Goal: Information Seeking & Learning: Learn about a topic

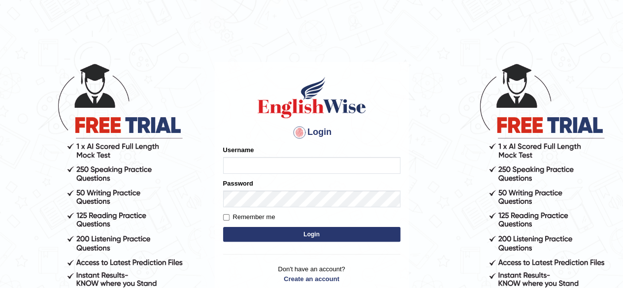
type input "RR12345"
click at [371, 230] on button "Login" at bounding box center [311, 234] width 177 height 15
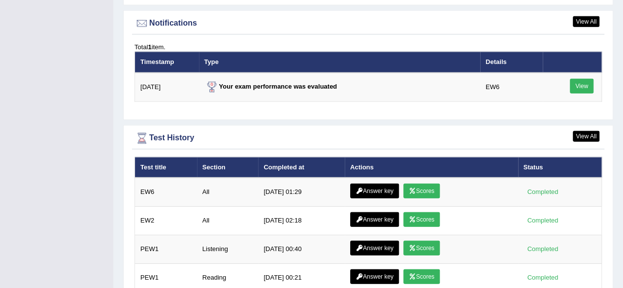
scroll to position [1266, 0]
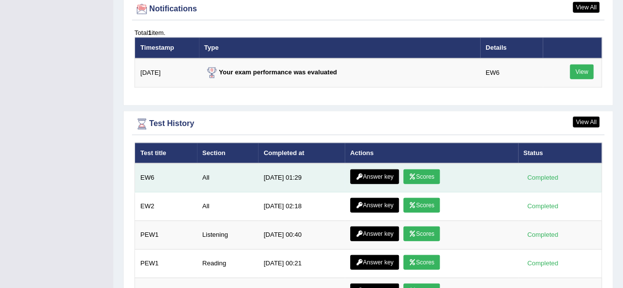
click at [427, 169] on link "Scores" at bounding box center [421, 176] width 36 height 15
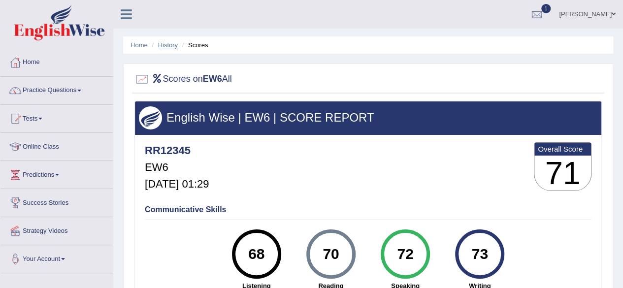
click at [173, 46] on link "History" at bounding box center [168, 44] width 20 height 7
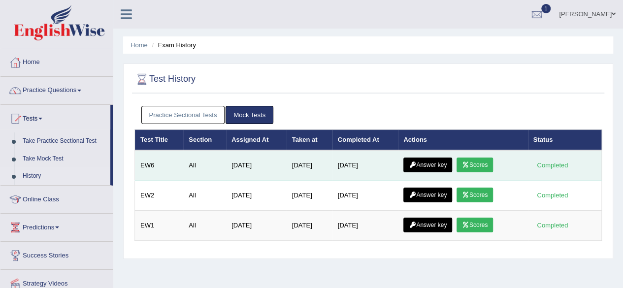
click at [439, 164] on link "Answer key" at bounding box center [427, 165] width 49 height 15
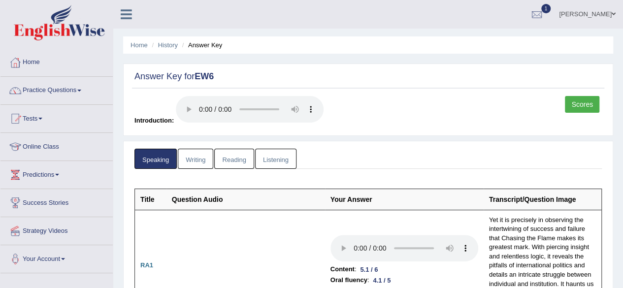
click at [182, 158] on link "Writing" at bounding box center [195, 159] width 35 height 20
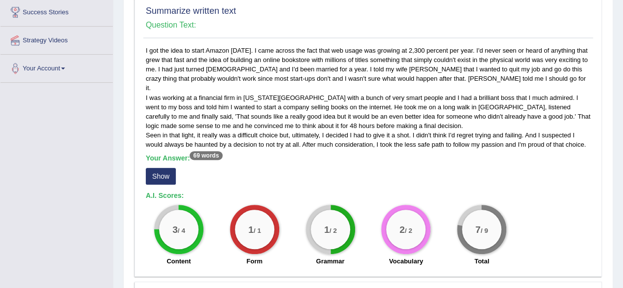
scroll to position [198, 0]
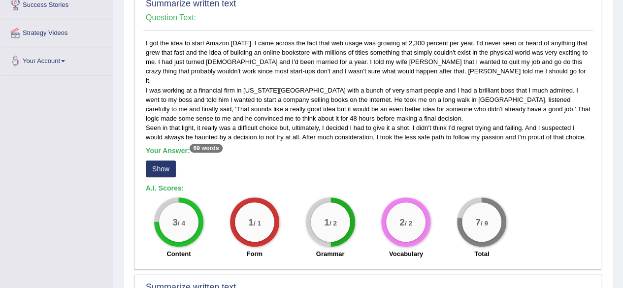
click at [163, 161] on button "Show" at bounding box center [161, 169] width 30 height 17
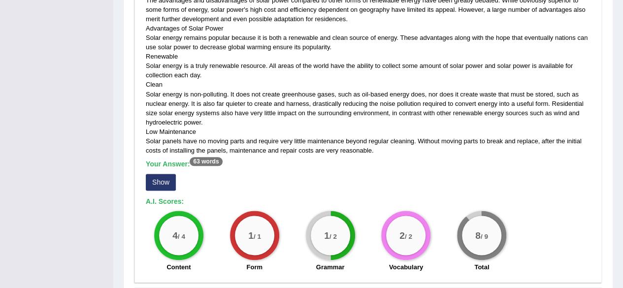
scroll to position [548, 0]
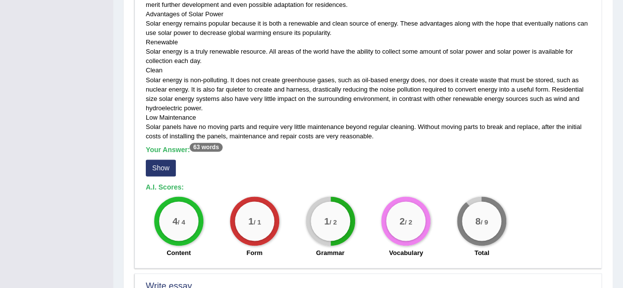
drag, startPoint x: 569, startPoint y: 195, endPoint x: 168, endPoint y: 160, distance: 401.9
click at [168, 160] on button "Show" at bounding box center [161, 168] width 30 height 17
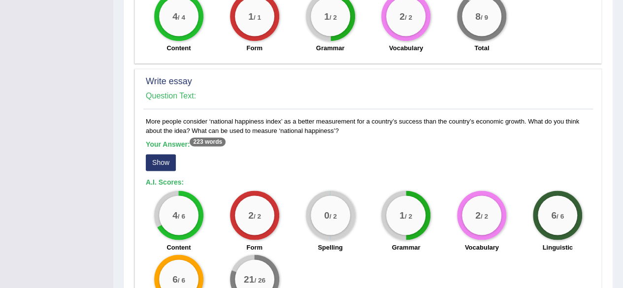
scroll to position [833, 0]
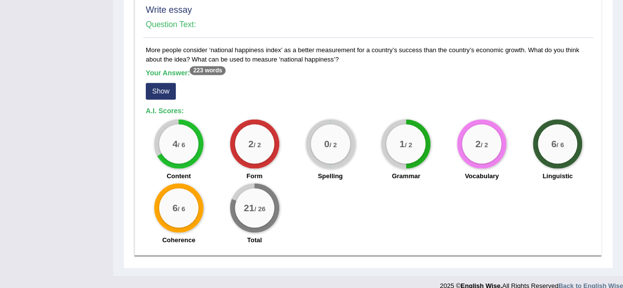
click at [158, 83] on button "Show" at bounding box center [161, 91] width 30 height 17
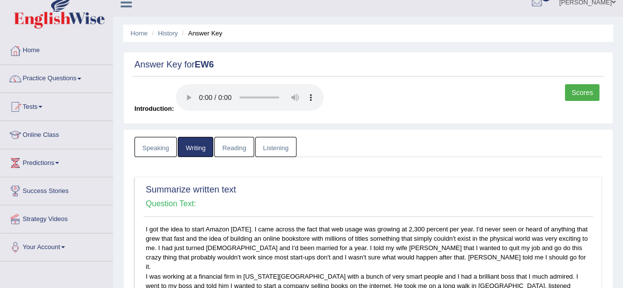
scroll to position [0, 0]
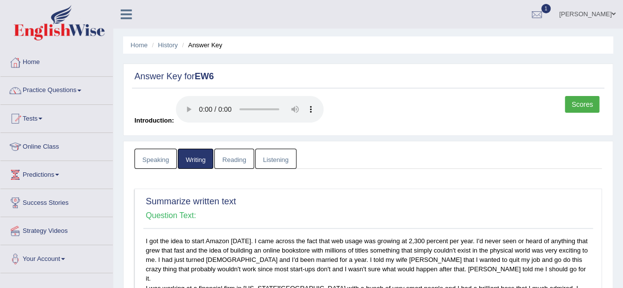
click at [275, 163] on link "Listening" at bounding box center [275, 159] width 41 height 20
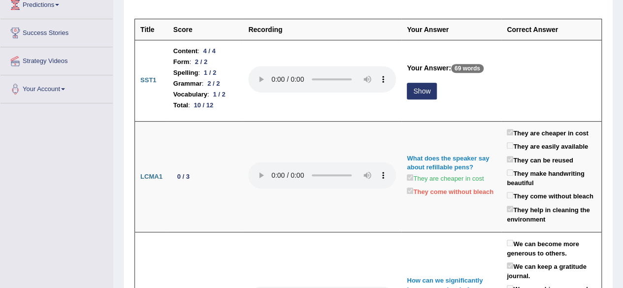
scroll to position [168, 0]
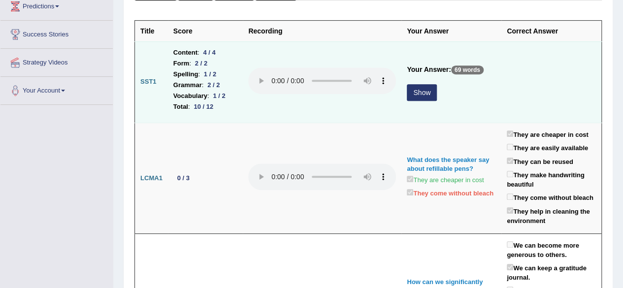
click at [418, 88] on button "Show" at bounding box center [422, 92] width 30 height 17
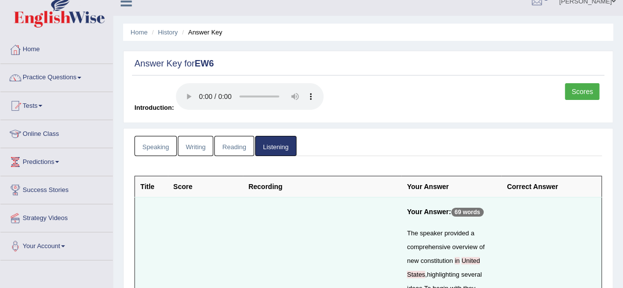
scroll to position [12, 0]
click at [166, 144] on link "Speaking" at bounding box center [155, 146] width 42 height 20
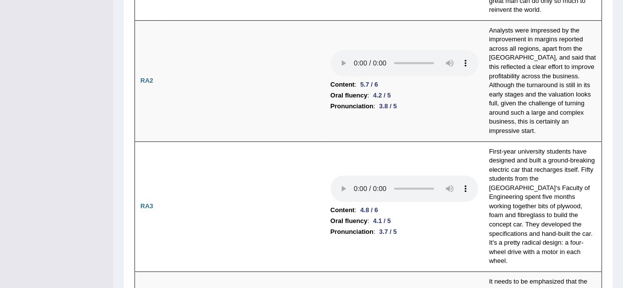
scroll to position [0, 0]
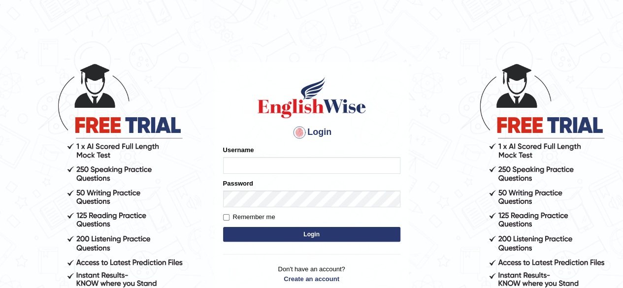
type input "RR12345"
click at [268, 233] on button "Login" at bounding box center [311, 234] width 177 height 15
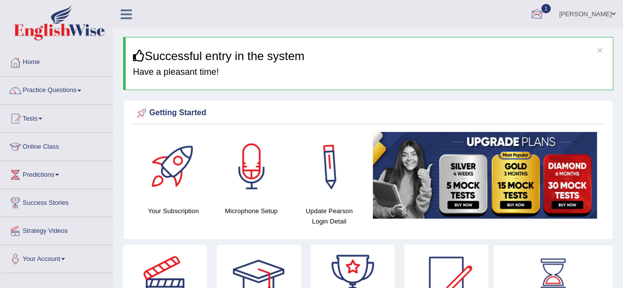
click at [544, 16] on div at bounding box center [536, 14] width 15 height 15
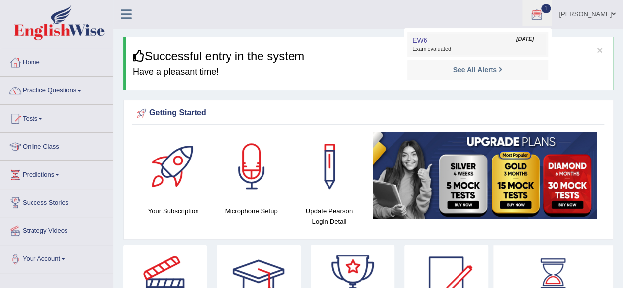
click at [461, 54] on link "EW6 Sep 3, 2025 Exam evaluated" at bounding box center [478, 44] width 136 height 21
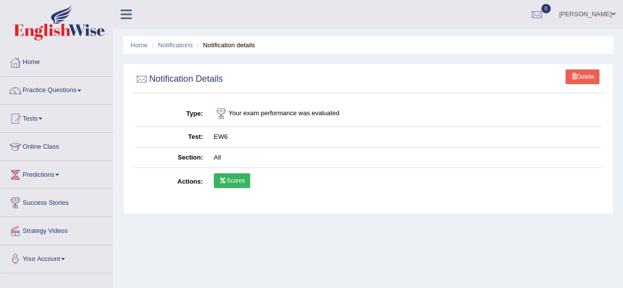
click at [223, 190] on td "Scores" at bounding box center [404, 182] width 393 height 29
click at [29, 88] on link "Practice Questions" at bounding box center [56, 89] width 112 height 25
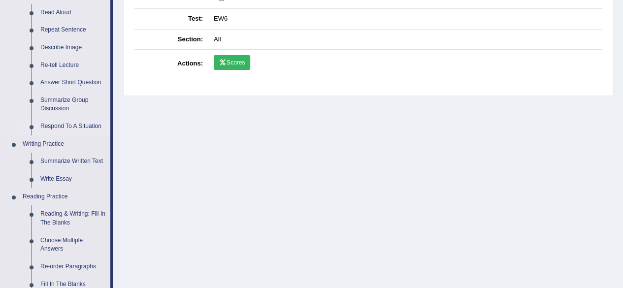
scroll to position [121, 0]
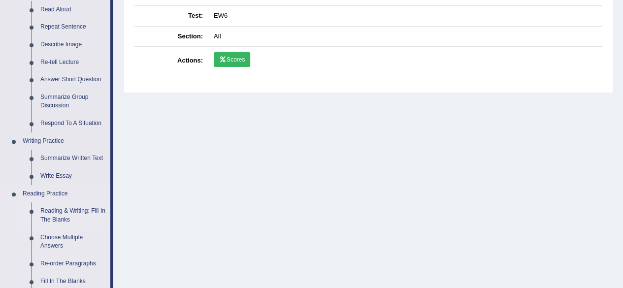
click at [55, 213] on link "Reading & Writing: Fill In The Blanks" at bounding box center [73, 215] width 74 height 26
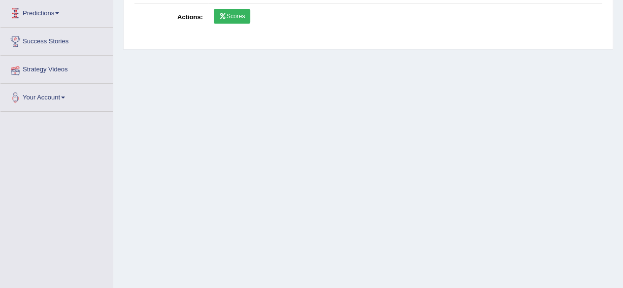
scroll to position [228, 0]
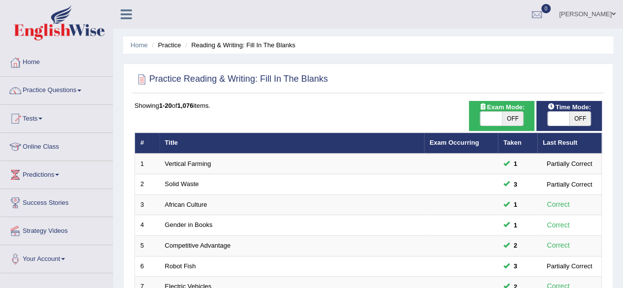
click at [584, 120] on span "OFF" at bounding box center [580, 119] width 22 height 14
checkbox input "true"
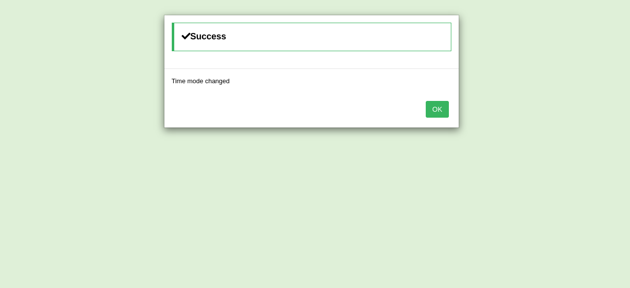
click at [439, 105] on button "OK" at bounding box center [437, 109] width 23 height 17
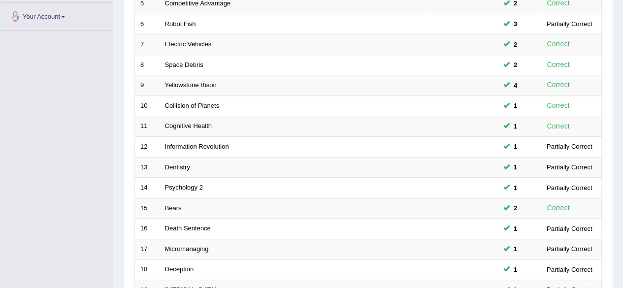
scroll to position [359, 0]
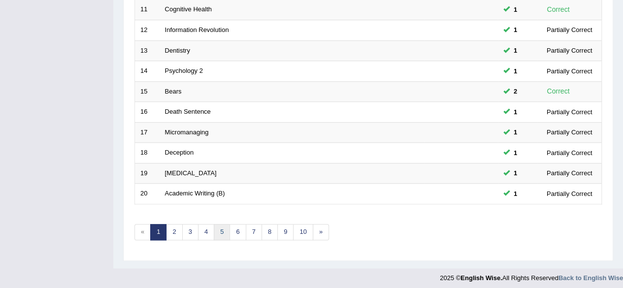
click at [224, 224] on link "5" at bounding box center [222, 232] width 16 height 16
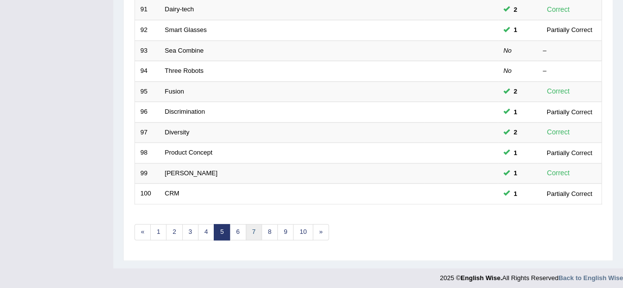
click at [253, 235] on link "7" at bounding box center [254, 232] width 16 height 16
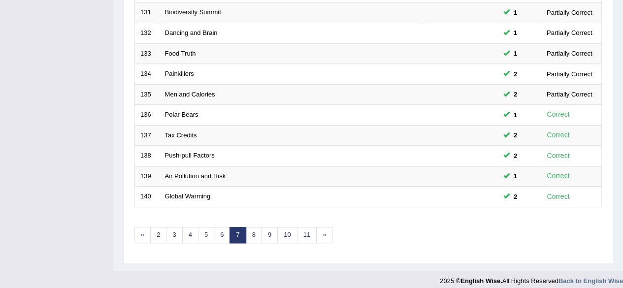
scroll to position [359, 0]
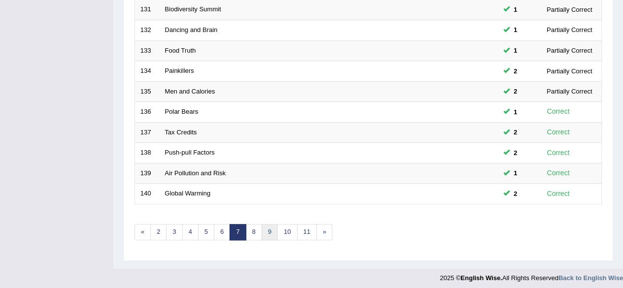
click at [265, 232] on link "9" at bounding box center [269, 232] width 16 height 16
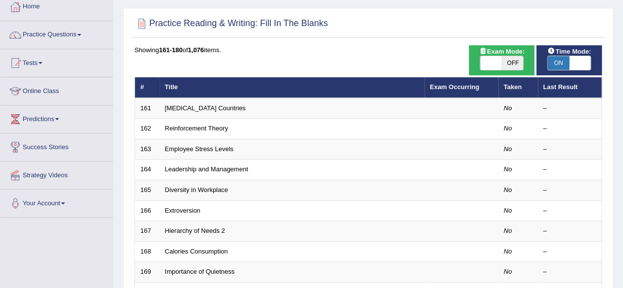
scroll to position [359, 0]
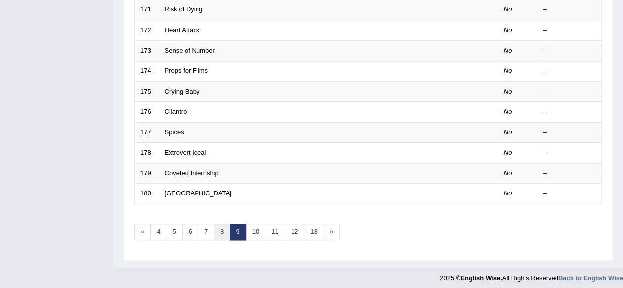
click at [222, 224] on link "8" at bounding box center [222, 232] width 16 height 16
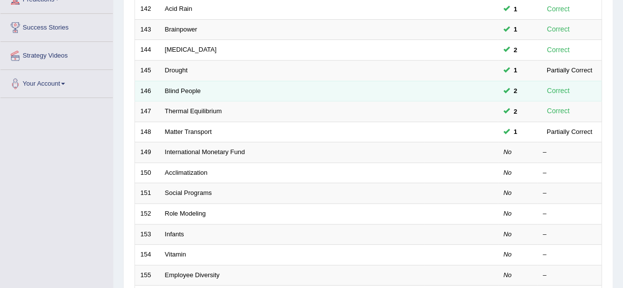
scroll to position [154, 0]
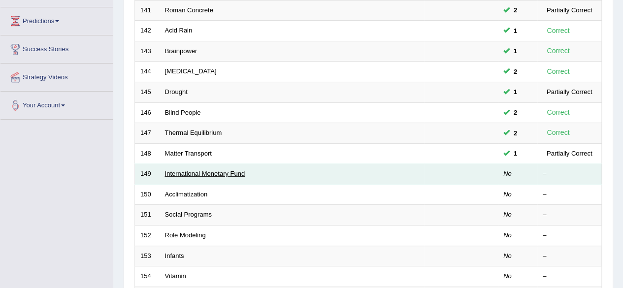
click at [196, 170] on link "International Monetary Fund" at bounding box center [205, 173] width 80 height 7
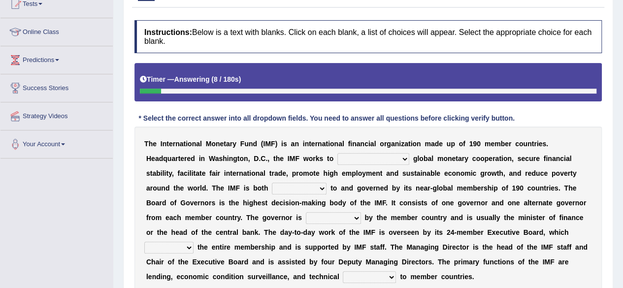
scroll to position [117, 0]
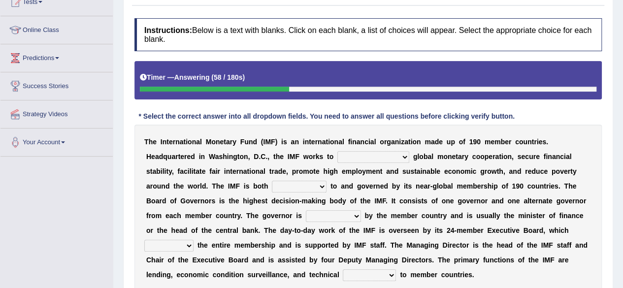
click at [367, 158] on select "booster buster molester foster" at bounding box center [373, 157] width 72 height 12
select select "booster"
click at [337, 151] on select "booster buster molester foster" at bounding box center [373, 157] width 72 height 12
click at [272, 185] on select "accountable adoptable indisputable hospitable" at bounding box center [299, 187] width 55 height 12
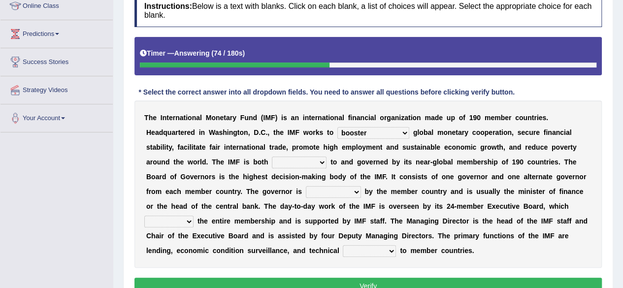
scroll to position [146, 0]
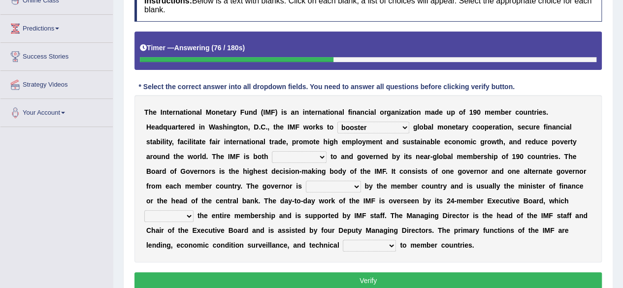
click at [272, 155] on select "accountable adoptable indisputable hospitable" at bounding box center [299, 157] width 55 height 12
select select "accountable"
click at [272, 151] on select "accountable adoptable indisputable hospitable" at bounding box center [299, 157] width 55 height 12
click at [306, 187] on select "appointed unappointed anointed disjointed" at bounding box center [333, 187] width 55 height 12
select select "appointed"
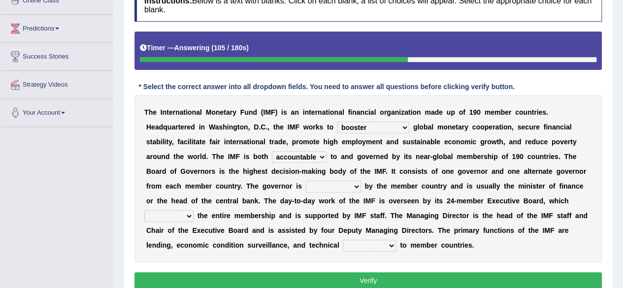
click at [306, 181] on select "appointed unappointed anointed disjointed" at bounding box center [333, 187] width 55 height 12
click at [193, 210] on select "oversees devises promises foresees" at bounding box center [168, 216] width 49 height 12
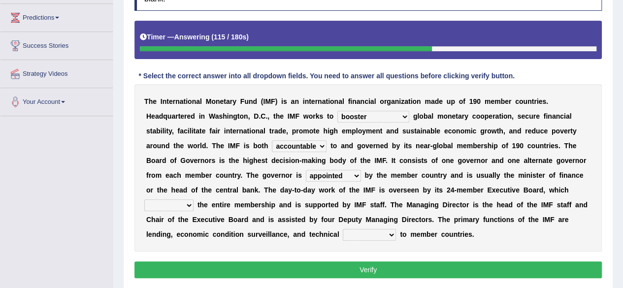
scroll to position [159, 0]
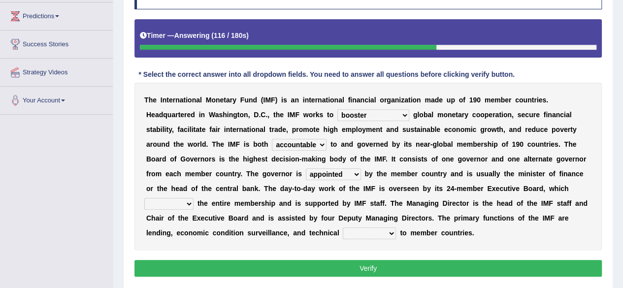
click at [193, 198] on select "oversees devises promises foresees" at bounding box center [168, 204] width 49 height 12
select select "devises"
click at [193, 198] on select "oversees devises promises foresees" at bounding box center [168, 204] width 49 height 12
click at [343, 229] on select "suppliance immittance assistance repugnance" at bounding box center [369, 233] width 53 height 12
select select "assistance"
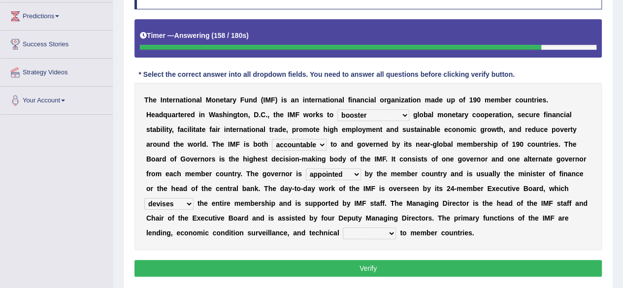
click at [343, 227] on select "suppliance immittance assistance repugnance" at bounding box center [369, 233] width 53 height 12
click at [403, 268] on button "Verify" at bounding box center [367, 268] width 467 height 17
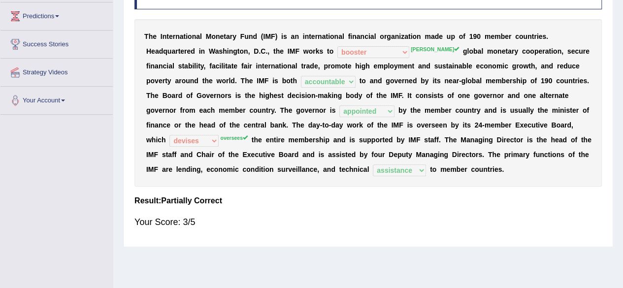
scroll to position [0, 0]
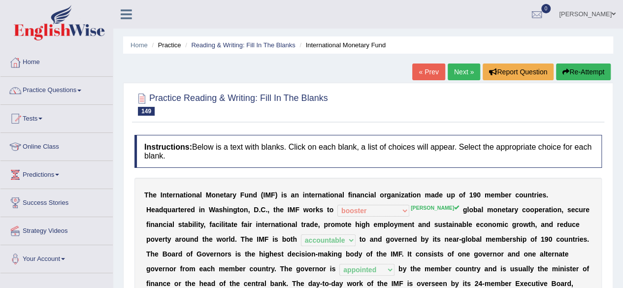
click at [459, 78] on link "Next »" at bounding box center [464, 72] width 32 height 17
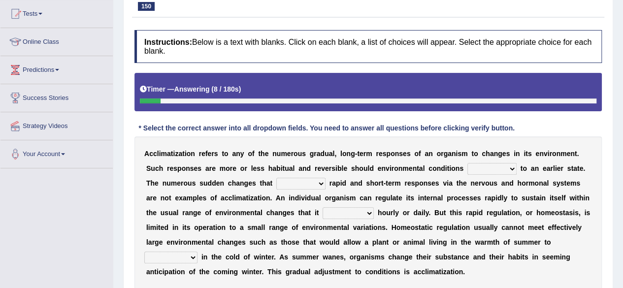
scroll to position [106, 0]
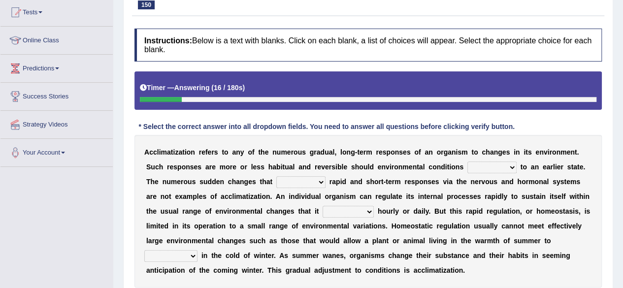
click at [498, 169] on select "denounce revert review renounce" at bounding box center [491, 167] width 49 height 12
select select "renounce"
click at [467, 161] on select "denounce revert review renounce" at bounding box center [491, 167] width 49 height 12
click at [291, 185] on select "prioritize evoke possess ventilate" at bounding box center [300, 182] width 49 height 12
select select "possess"
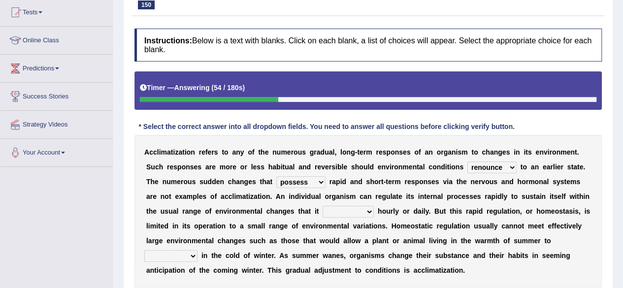
click at [276, 176] on select "prioritize evoke possess ventilate" at bounding box center [300, 182] width 49 height 12
click at [351, 213] on select "encounters counters reimburses succumbs" at bounding box center [347, 212] width 51 height 12
select select "encounters"
click at [322, 206] on select "encounters counters reimburses succumbs" at bounding box center [347, 212] width 51 height 12
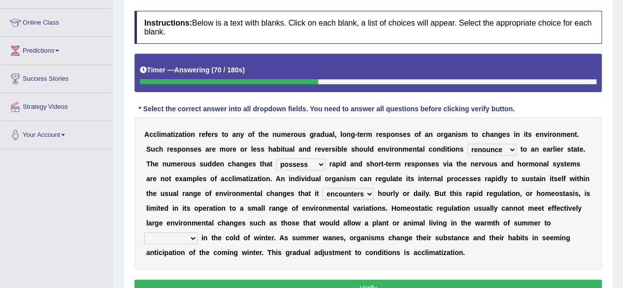
scroll to position [126, 0]
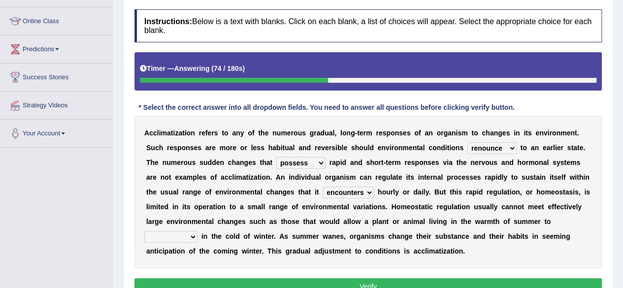
click at [169, 236] on select "conjunction cite construct function" at bounding box center [170, 237] width 53 height 12
select select "function"
click at [144, 231] on select "conjunction cite construct function" at bounding box center [170, 237] width 53 height 12
click at [273, 282] on button "Verify" at bounding box center [367, 286] width 467 height 17
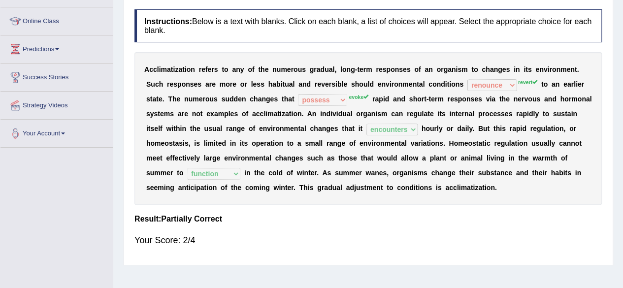
scroll to position [0, 0]
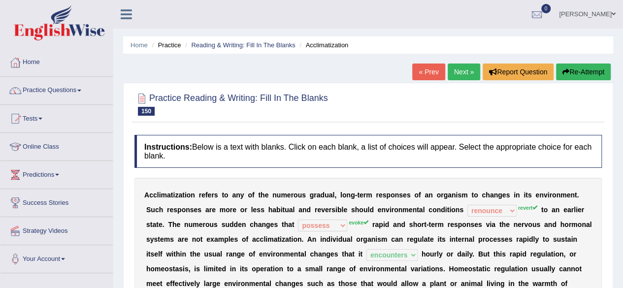
click at [581, 76] on button "Re-Attempt" at bounding box center [583, 72] width 55 height 17
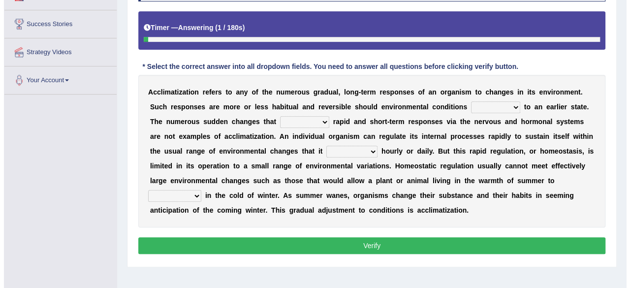
scroll to position [179, 0]
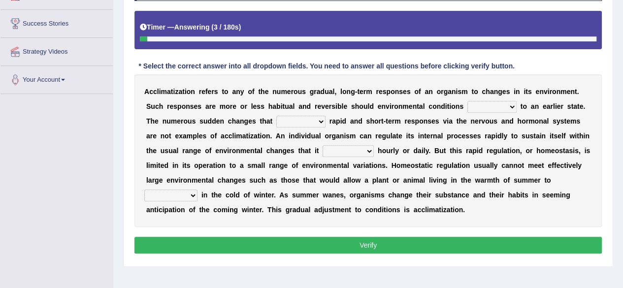
click at [478, 106] on select "denounce revert review renounce" at bounding box center [491, 107] width 49 height 12
select select "revert"
click at [467, 101] on select "denounce revert review renounce" at bounding box center [491, 107] width 49 height 12
click at [317, 122] on select "prioritize evoke possess ventilate" at bounding box center [300, 122] width 49 height 12
select select "evoke"
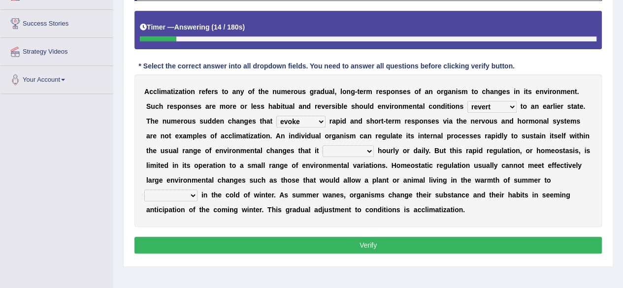
click at [276, 116] on select "prioritize evoke possess ventilate" at bounding box center [300, 122] width 49 height 12
click at [349, 148] on select "encounters counters reimburses succumbs" at bounding box center [347, 151] width 51 height 12
select select "encounters"
click at [322, 145] on select "encounters counters reimburses succumbs" at bounding box center [347, 151] width 51 height 12
click at [161, 196] on select "conjunction cite construct function" at bounding box center [170, 196] width 53 height 12
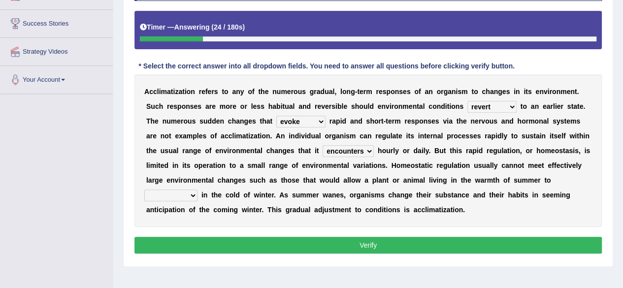
select select "function"
click at [144, 190] on select "conjunction cite construct function" at bounding box center [170, 196] width 53 height 12
click at [177, 245] on button "Verify" at bounding box center [367, 245] width 467 height 17
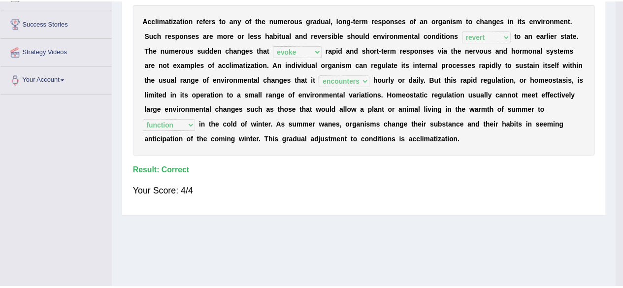
scroll to position [0, 0]
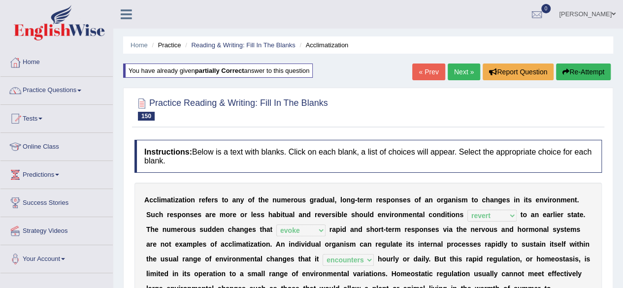
click at [460, 73] on link "Next »" at bounding box center [464, 72] width 32 height 17
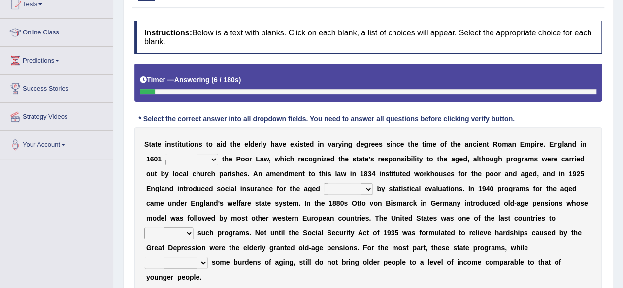
scroll to position [151, 0]
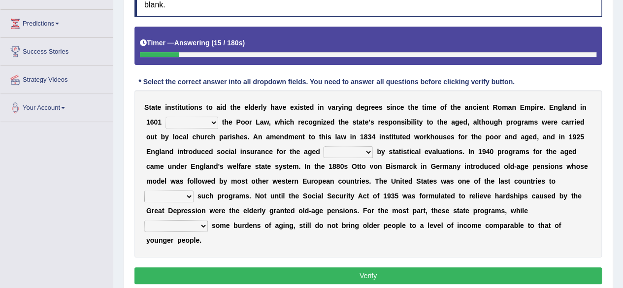
click at [189, 122] on select "resent rejected enlightened enacted" at bounding box center [191, 123] width 53 height 12
select select "rejected"
click at [165, 117] on select "resent rejected enlightened enacted" at bounding box center [191, 123] width 53 height 12
click at [339, 155] on select "regulated speculate proliferate articulate" at bounding box center [347, 152] width 49 height 12
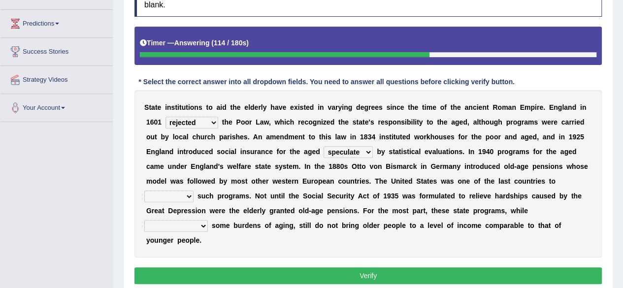
click at [323, 146] on select "regulated speculate proliferate articulate" at bounding box center [347, 152] width 49 height 12
click at [336, 146] on select "regulated speculate proliferate articulate" at bounding box center [347, 152] width 49 height 12
select select "regulated"
click at [323, 146] on select "regulated speculate proliferate articulate" at bounding box center [347, 152] width 49 height 12
click at [180, 193] on select "restitute institute destitute substitute" at bounding box center [168, 197] width 49 height 12
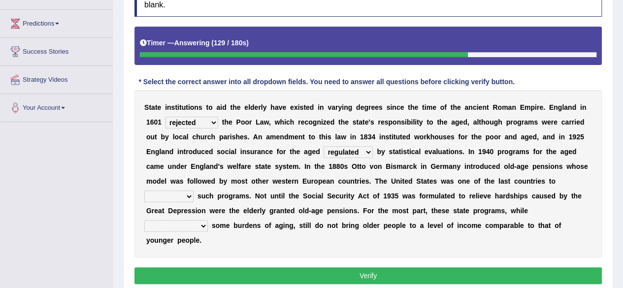
select select "institute"
click at [144, 191] on select "restitute institute destitute substitute" at bounding box center [168, 197] width 49 height 12
click at [185, 228] on select "contaminating quintuplicating alleviating consolidating" at bounding box center [176, 226] width 64 height 12
select select "consolidating"
click at [144, 220] on select "contaminating quintuplicating alleviating consolidating" at bounding box center [176, 226] width 64 height 12
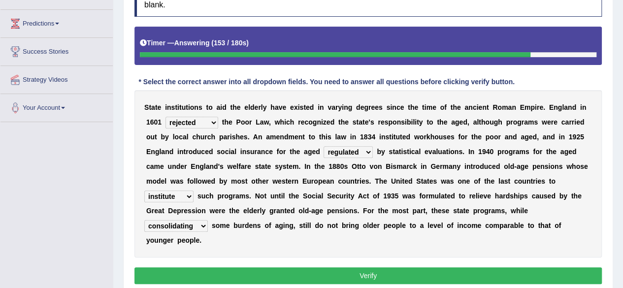
click at [220, 275] on button "Verify" at bounding box center [367, 275] width 467 height 17
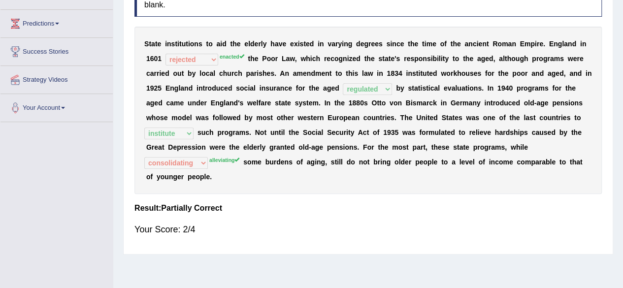
scroll to position [0, 0]
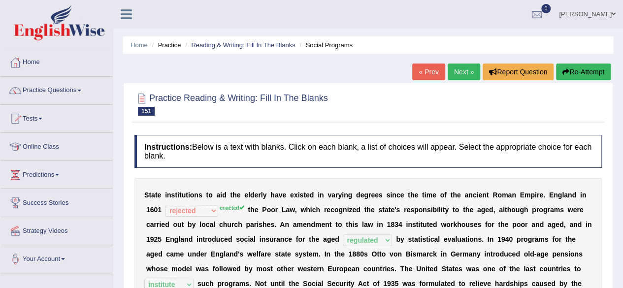
click at [561, 76] on button "Re-Attempt" at bounding box center [583, 72] width 55 height 17
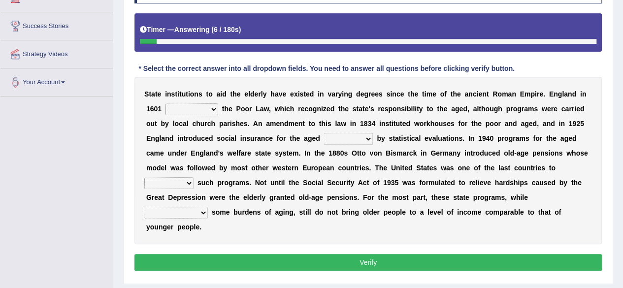
scroll to position [179, 0]
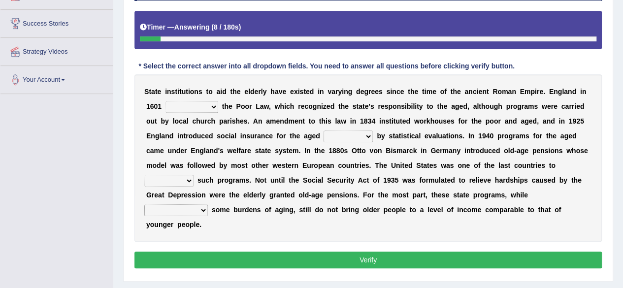
click at [206, 103] on select "resent rejected enlightened enacted" at bounding box center [191, 107] width 53 height 12
click at [165, 101] on select "resent rejected enlightened enacted" at bounding box center [191, 107] width 53 height 12
click at [204, 102] on select "resent rejected enlightened enacted" at bounding box center [191, 107] width 53 height 12
select select "enacted"
click at [165, 101] on select "resent rejected enlightened enacted" at bounding box center [191, 107] width 53 height 12
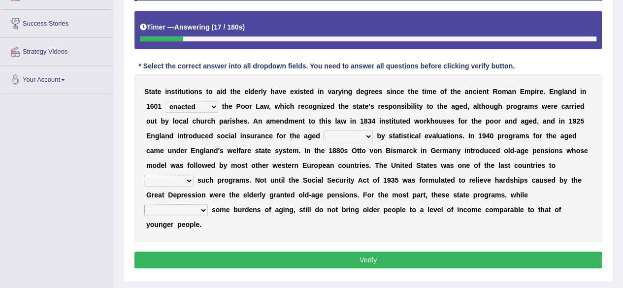
click at [205, 108] on select "resent rejected enlightened enacted" at bounding box center [191, 107] width 53 height 12
click at [355, 130] on select "regulated speculate proliferate articulate" at bounding box center [347, 136] width 49 height 12
click at [323, 130] on select "regulated speculate proliferate articulate" at bounding box center [347, 136] width 49 height 12
click at [341, 141] on div "S [PERSON_NAME] i n s t i t u t i o n s t o a i d t h e e l d e r l y h a v e e…" at bounding box center [367, 157] width 467 height 167
click at [358, 133] on select "regulated speculate proliferate articulate" at bounding box center [347, 136] width 49 height 12
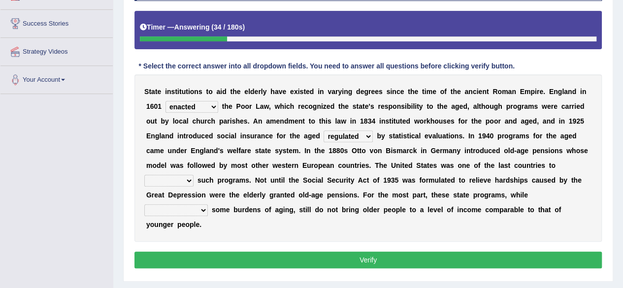
select select "speculate"
click at [323, 130] on select "regulated speculate proliferate articulate" at bounding box center [347, 136] width 49 height 12
click at [170, 175] on select "restitute institute destitute substitute" at bounding box center [168, 181] width 49 height 12
select select "substitute"
click at [144, 175] on select "restitute institute destitute substitute" at bounding box center [168, 181] width 49 height 12
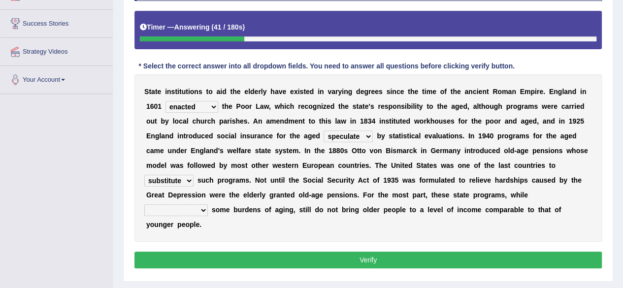
click at [177, 211] on select "contaminating quintuplicating alleviating consolidating" at bounding box center [176, 210] width 64 height 12
select select "alleviating"
click at [144, 204] on select "contaminating quintuplicating alleviating consolidating" at bounding box center [176, 210] width 64 height 12
click at [177, 257] on button "Verify" at bounding box center [367, 260] width 467 height 17
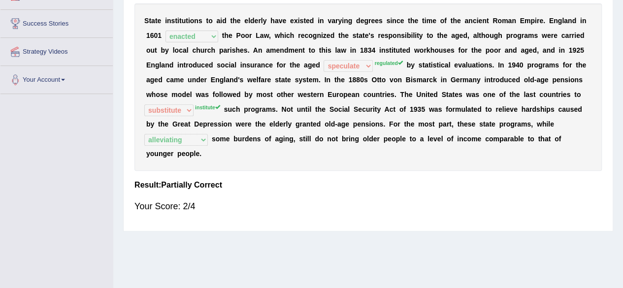
scroll to position [0, 0]
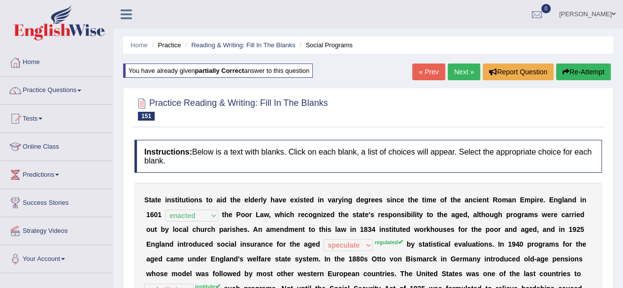
click at [550, 83] on div "Home Practice Reading & Writing: Fill In The Blanks Social Programs You have al…" at bounding box center [368, 246] width 510 height 492
click at [589, 74] on button "Re-Attempt" at bounding box center [583, 72] width 55 height 17
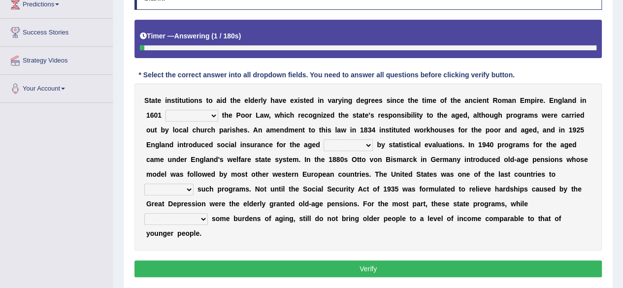
scroll to position [173, 0]
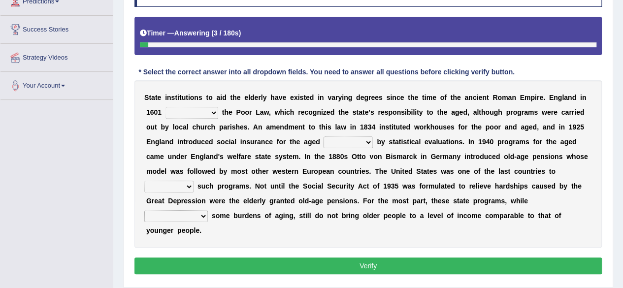
click at [194, 111] on select "resent rejected enlightened enacted" at bounding box center [191, 113] width 53 height 12
select select "enacted"
click at [165, 107] on select "resent rejected enlightened enacted" at bounding box center [191, 113] width 53 height 12
click at [346, 141] on select "regulated speculate proliferate articulate" at bounding box center [347, 142] width 49 height 12
select select "speculate"
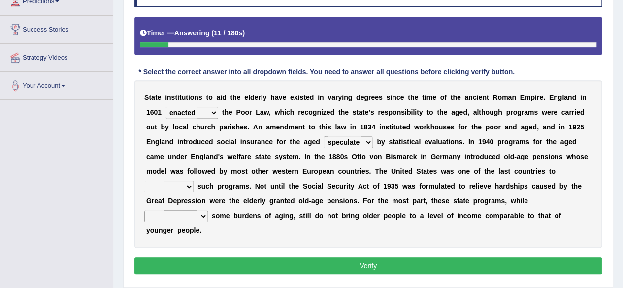
click at [323, 136] on select "regulated speculate proliferate articulate" at bounding box center [347, 142] width 49 height 12
click at [175, 193] on div "S t a t e i n s t i t u t i o n s t o a i d t h e e l d e r l y h a v e e x i s…" at bounding box center [367, 163] width 467 height 167
click at [175, 186] on select "restitute institute destitute substitute" at bounding box center [168, 187] width 49 height 12
select select "institute"
click at [144, 181] on select "restitute institute destitute substitute" at bounding box center [168, 187] width 49 height 12
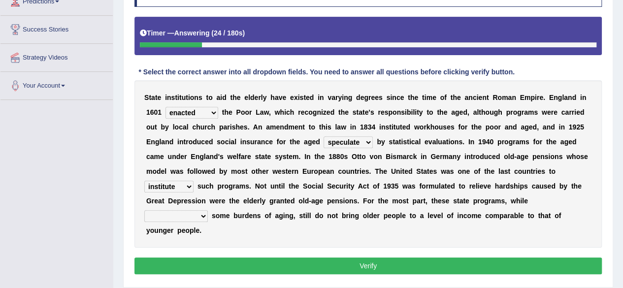
click at [176, 218] on select "contaminating quintuplicating alleviating consolidating" at bounding box center [176, 216] width 64 height 12
select select "alleviating"
click at [144, 210] on select "contaminating quintuplicating alleviating consolidating" at bounding box center [176, 216] width 64 height 12
click at [161, 264] on button "Verify" at bounding box center [367, 265] width 467 height 17
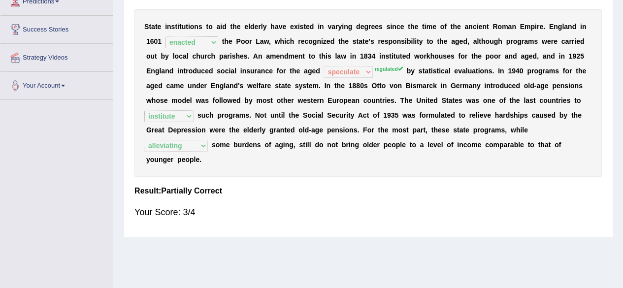
scroll to position [0, 0]
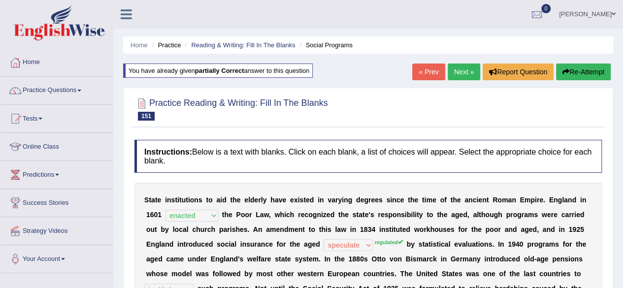
click at [460, 75] on link "Next »" at bounding box center [464, 72] width 32 height 17
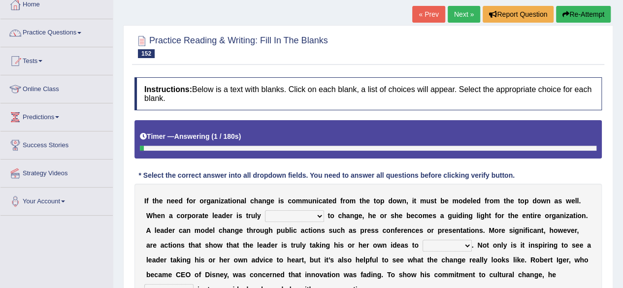
scroll to position [149, 0]
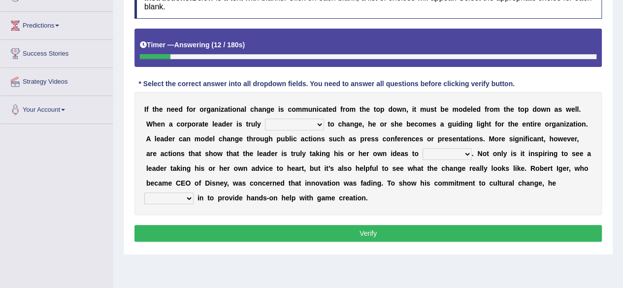
click at [287, 125] on select "transmitted admitted committed compromised" at bounding box center [294, 125] width 59 height 12
select select "committed"
click at [265, 119] on select "transmitted admitted committed compromised" at bounding box center [294, 125] width 59 height 12
click at [438, 158] on select "change heart date use" at bounding box center [446, 154] width 49 height 12
select select "change"
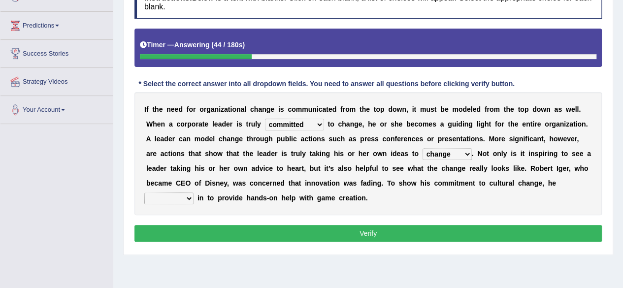
click at [422, 148] on select "change heart date use" at bounding box center [446, 154] width 49 height 12
click at [183, 196] on select "jumped bumped eradicated chimed" at bounding box center [168, 199] width 49 height 12
select select "jumped"
click at [144, 193] on select "jumped bumped eradicated chimed" at bounding box center [168, 199] width 49 height 12
click at [188, 239] on button "Verify" at bounding box center [367, 233] width 467 height 17
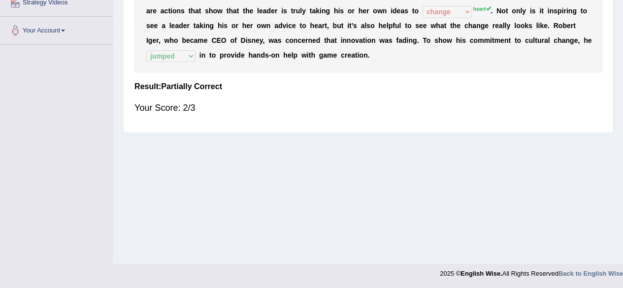
scroll to position [21, 0]
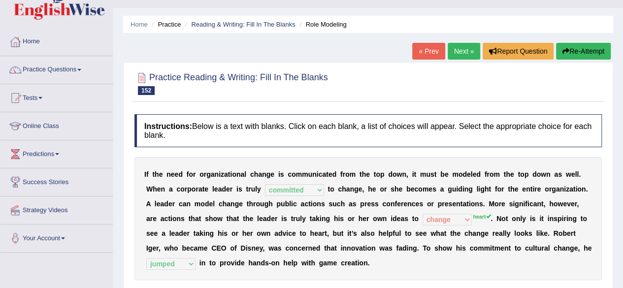
click at [451, 53] on link "Next »" at bounding box center [464, 51] width 32 height 17
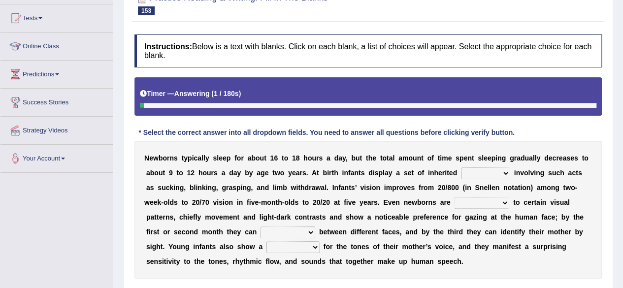
scroll to position [131, 0]
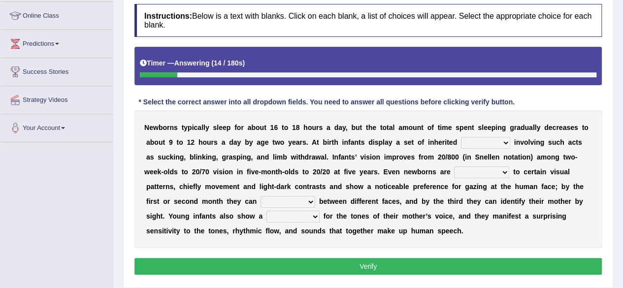
click at [483, 137] on select "reflexes route emotion flexes" at bounding box center [485, 143] width 49 height 12
select select "emotion"
click at [461, 137] on select "reflexes route emotion flexes" at bounding box center [485, 143] width 49 height 12
click at [470, 177] on select "subjective sensitive fundamental objective" at bounding box center [481, 172] width 55 height 12
select select "subjective"
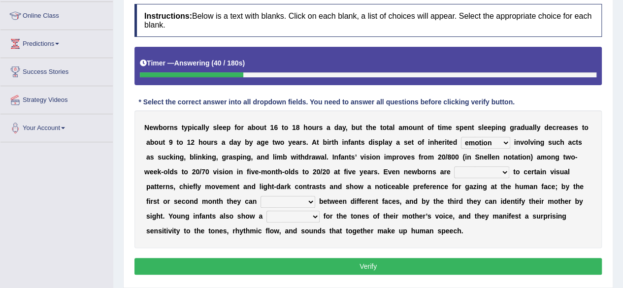
click at [454, 166] on select "subjective sensitive fundamental objective" at bounding box center [481, 172] width 55 height 12
click at [280, 198] on select "disown disorient disjoint discriminate" at bounding box center [287, 202] width 55 height 12
select select "discriminate"
click at [260, 196] on select "disown disorient disjoint discriminate" at bounding box center [287, 202] width 55 height 12
click at [289, 220] on select "reflection flection predilection selection" at bounding box center [292, 217] width 53 height 12
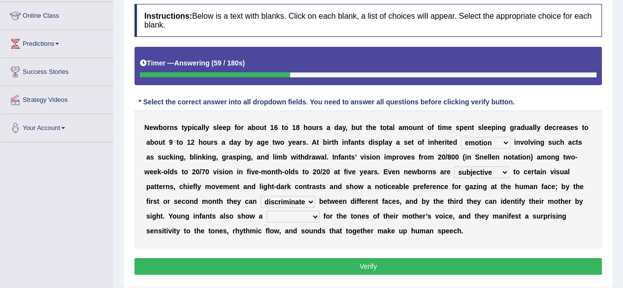
select select "selection"
click at [266, 211] on select "reflection flection predilection selection" at bounding box center [292, 217] width 53 height 12
click at [302, 266] on button "Verify" at bounding box center [367, 266] width 467 height 17
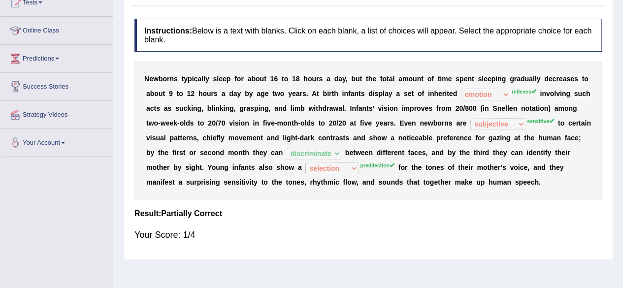
scroll to position [119, 0]
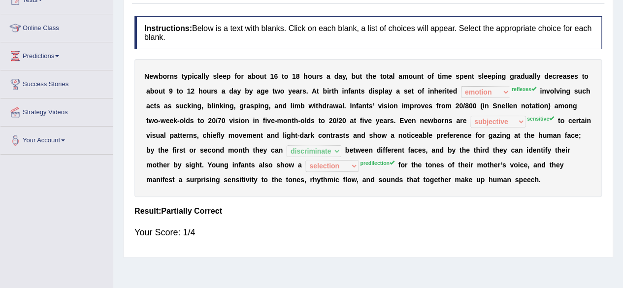
click at [302, 266] on div "Home Practice Reading & Writing: Fill In The Blanks Infants « Prev Next » Repor…" at bounding box center [368, 127] width 510 height 492
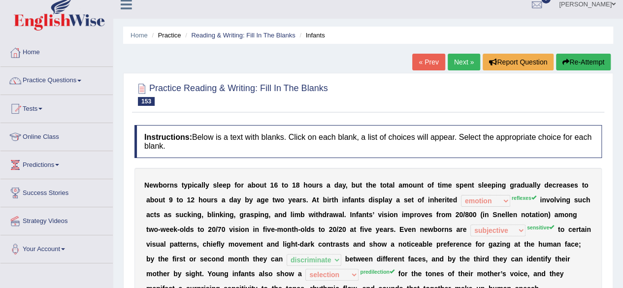
scroll to position [0, 0]
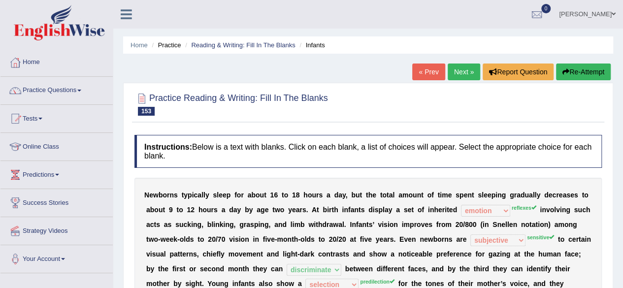
click at [587, 71] on button "Re-Attempt" at bounding box center [583, 72] width 55 height 17
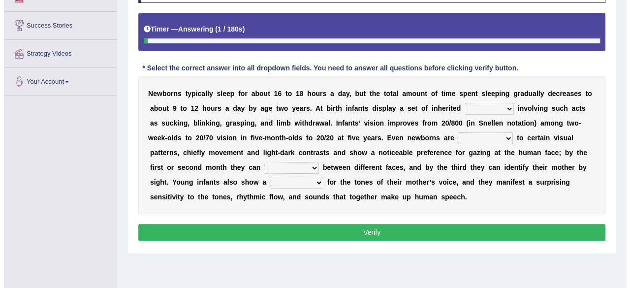
scroll to position [178, 0]
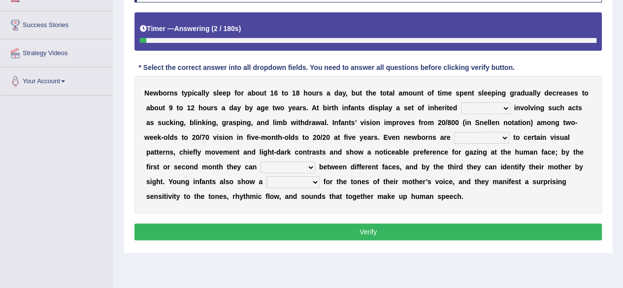
click at [481, 102] on select "reflexes route emotion flexes" at bounding box center [485, 108] width 49 height 12
select select "reflexes"
click at [461, 102] on select "reflexes route emotion flexes" at bounding box center [485, 108] width 49 height 12
click at [494, 137] on select "subjective sensitive fundamental objective" at bounding box center [481, 138] width 55 height 12
select select "sensitive"
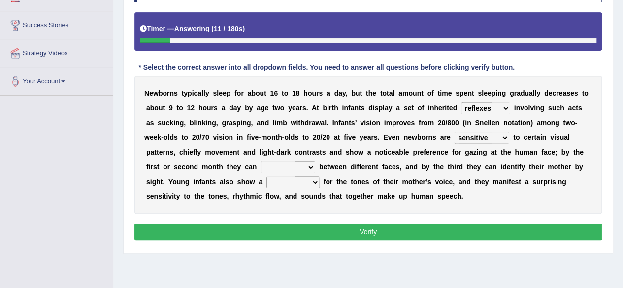
click at [454, 132] on select "subjective sensitive fundamental objective" at bounding box center [481, 138] width 55 height 12
click at [309, 162] on select "disown disorient disjoint discriminate" at bounding box center [287, 167] width 55 height 12
select select "discriminate"
click at [260, 161] on select "disown disorient disjoint discriminate" at bounding box center [287, 167] width 55 height 12
click at [294, 185] on select "reflection flection predilection selection" at bounding box center [292, 182] width 53 height 12
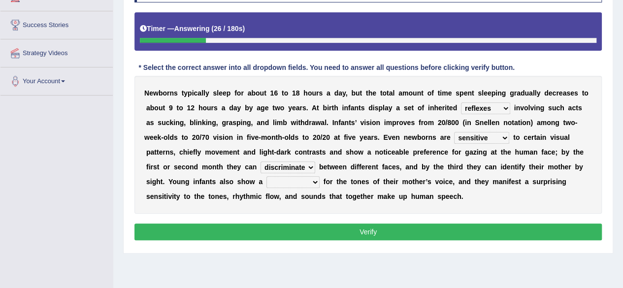
select select "predilection"
click at [266, 176] on select "reflection flection predilection selection" at bounding box center [292, 182] width 53 height 12
click at [287, 229] on button "Verify" at bounding box center [367, 232] width 467 height 17
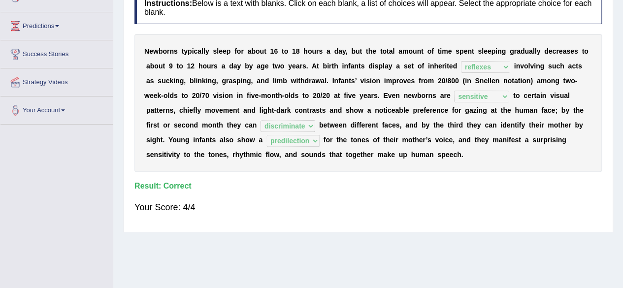
scroll to position [0, 0]
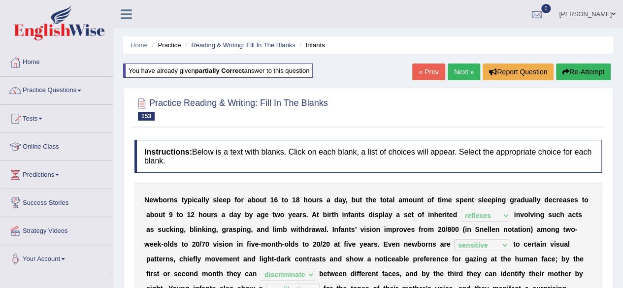
click at [457, 77] on link "Next »" at bounding box center [464, 72] width 32 height 17
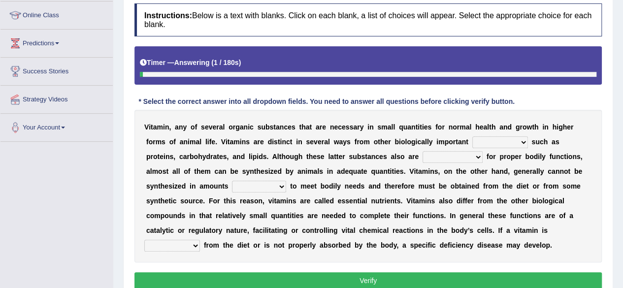
scroll to position [132, 0]
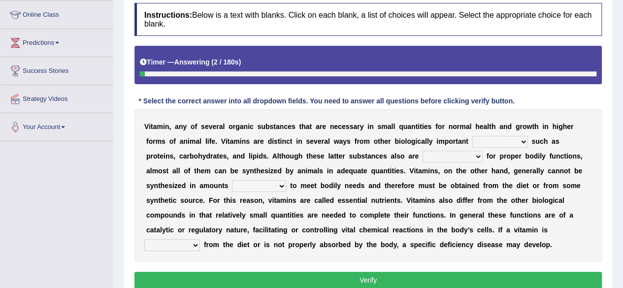
click at [456, 137] on b "t" at bounding box center [456, 141] width 2 height 8
click at [498, 141] on select "compounds commitment accomplices sedatives" at bounding box center [500, 142] width 56 height 12
select select "compounds"
click at [472, 136] on select "compounds commitment accomplices sedatives" at bounding box center [500, 142] width 56 height 12
click at [422, 151] on select "indispensable insatiable inadequate inadvertent" at bounding box center [452, 157] width 60 height 12
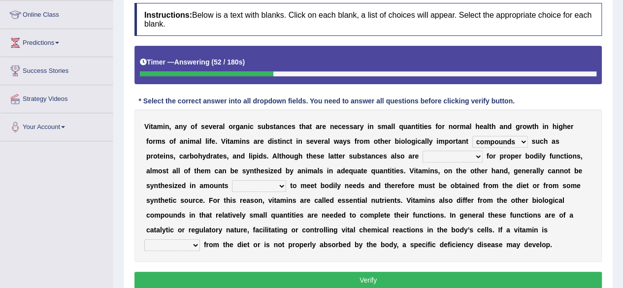
select select "inadequate"
click at [422, 151] on select "indispensable insatiable inadequate inadvertent" at bounding box center [452, 157] width 60 height 12
click at [232, 181] on select "sufficient insufficient ignitable accountable" at bounding box center [259, 186] width 54 height 12
select select "insufficient"
click at [232, 180] on select "sufficient insufficient ignitable accountable" at bounding box center [259, 186] width 54 height 12
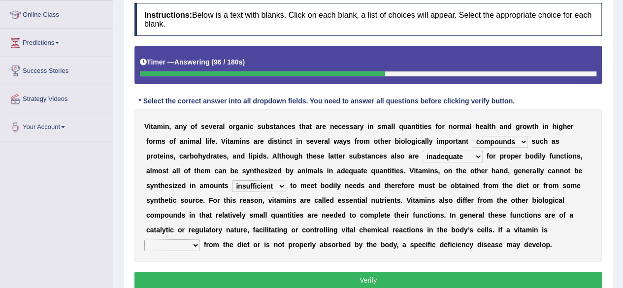
click at [200, 239] on select "absent abated omnipresent present" at bounding box center [172, 245] width 56 height 12
select select "absent"
click at [200, 239] on select "absent abated omnipresent present" at bounding box center [172, 245] width 56 height 12
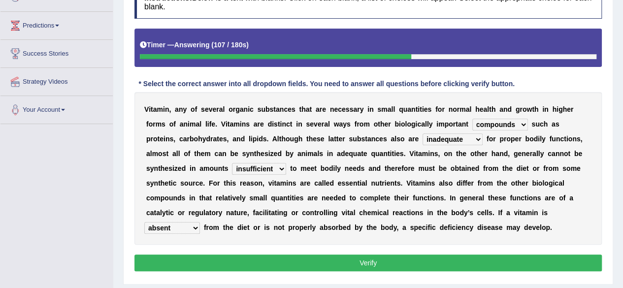
scroll to position [150, 0]
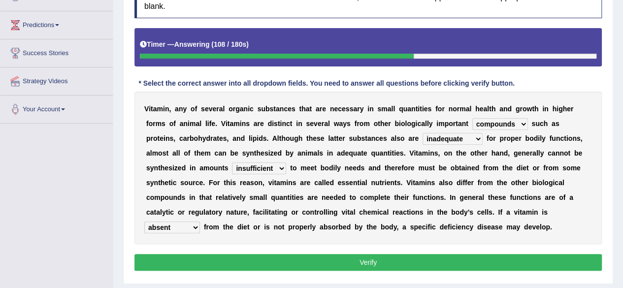
click at [408, 265] on button "Verify" at bounding box center [367, 262] width 467 height 17
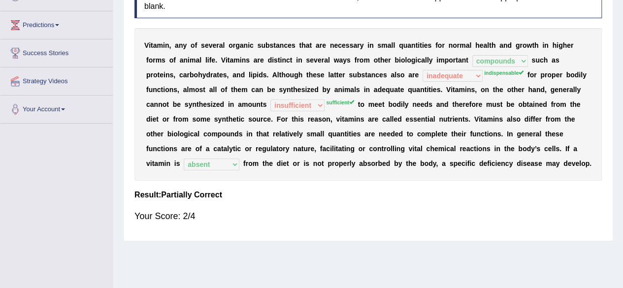
scroll to position [0, 0]
